Goal: Transaction & Acquisition: Purchase product/service

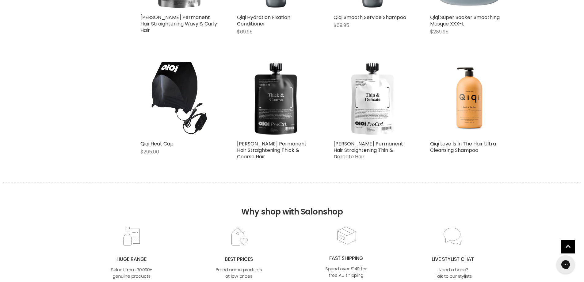
scroll to position [245, 0]
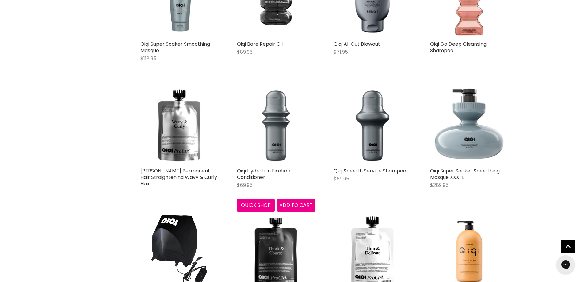
click at [307, 124] on img "Main content" at bounding box center [276, 125] width 78 height 78
